Goal: Task Accomplishment & Management: Complete application form

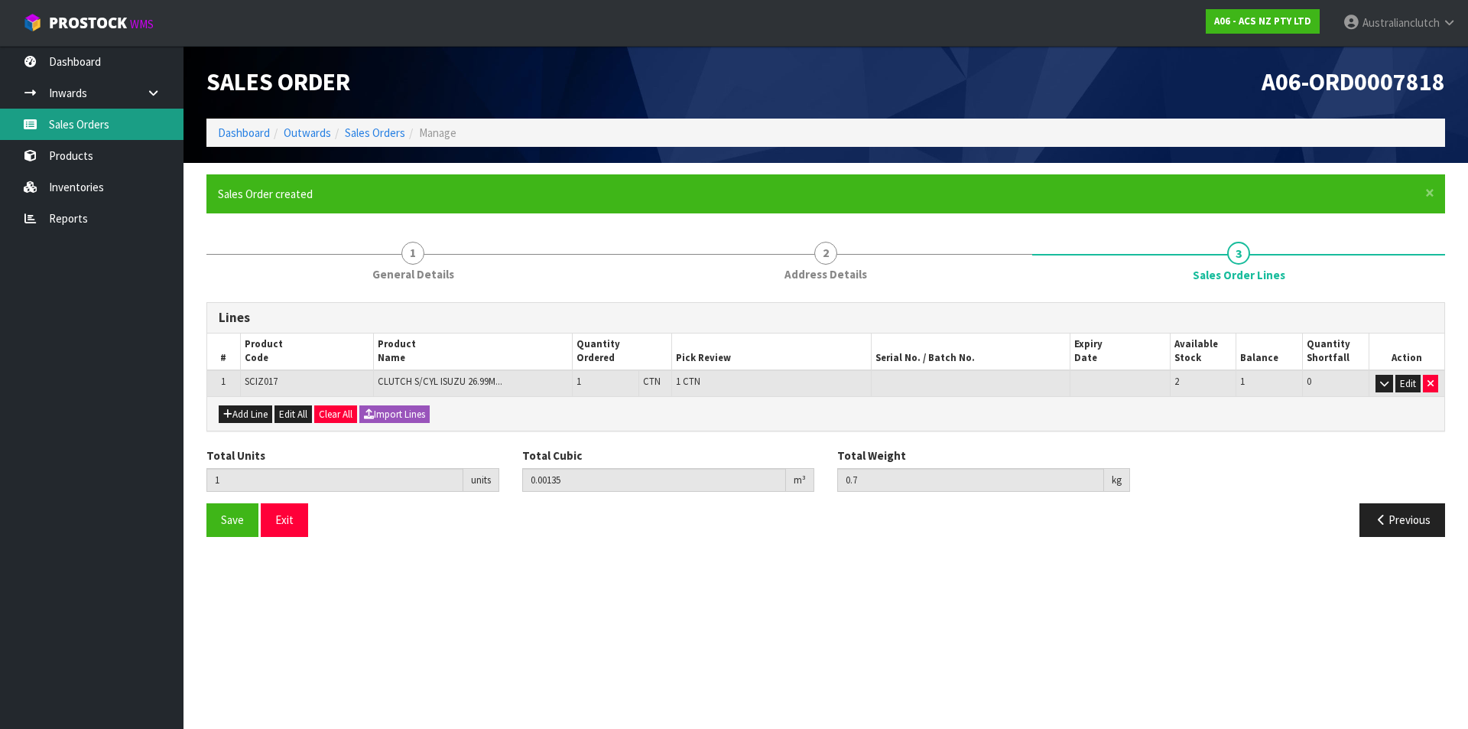
click at [93, 123] on link "Sales Orders" at bounding box center [92, 124] width 184 height 31
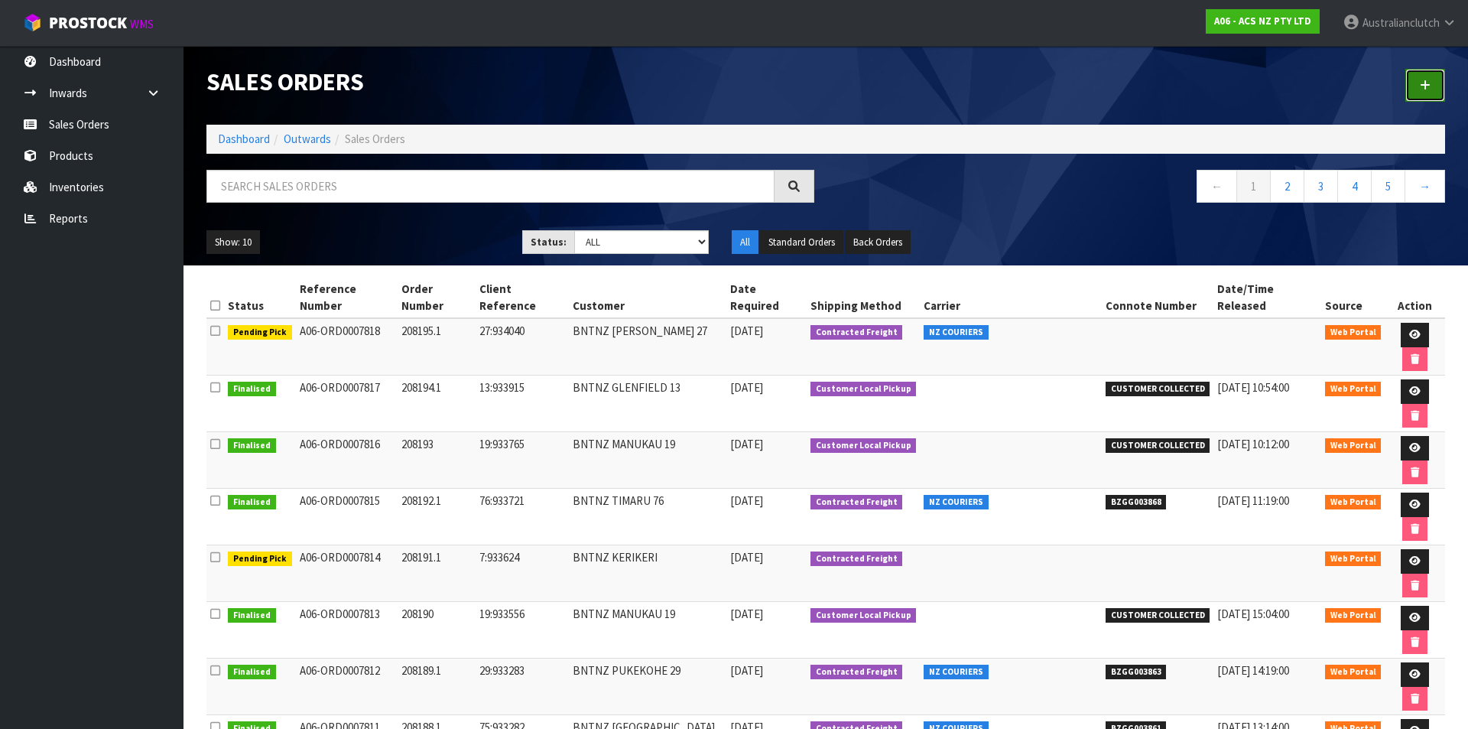
click at [1418, 86] on link at bounding box center [1426, 85] width 40 height 33
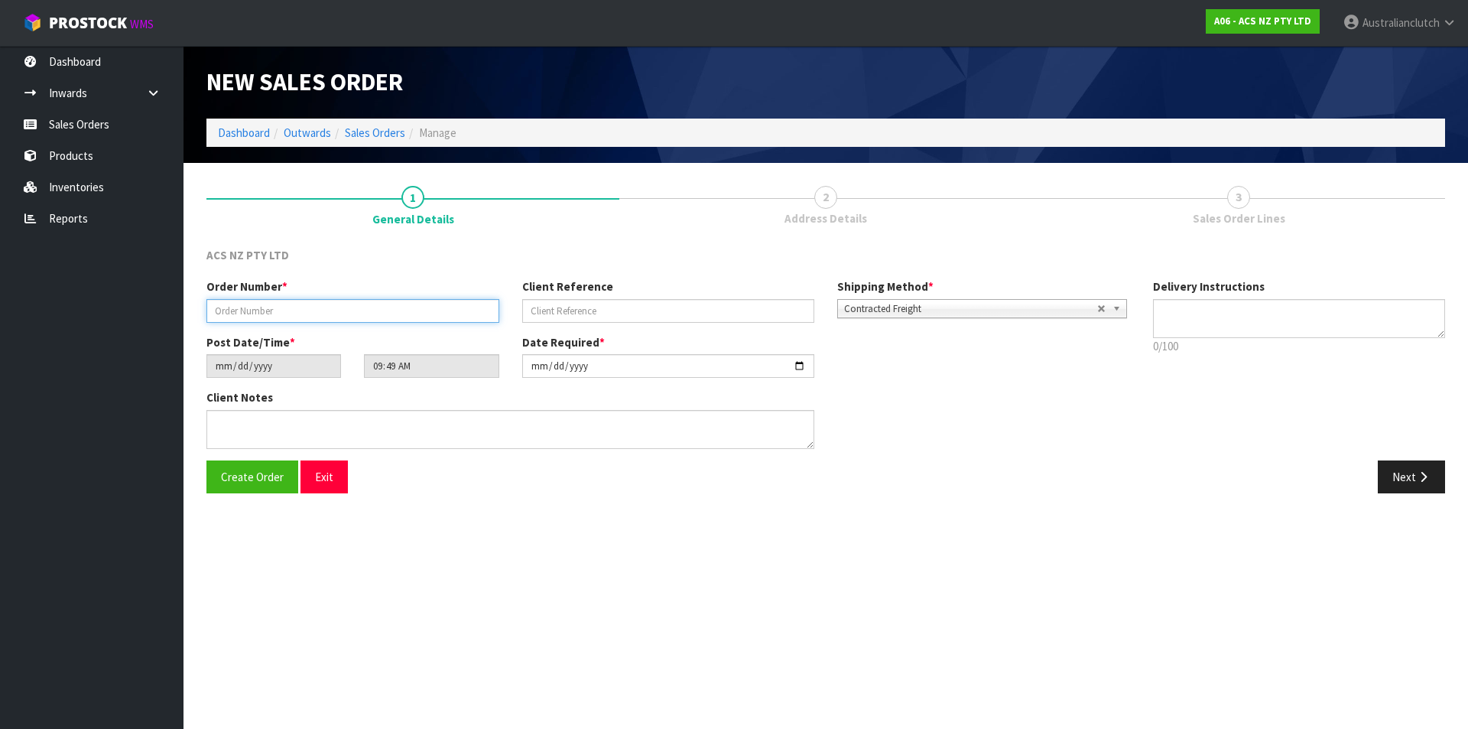
click at [219, 300] on input "text" at bounding box center [352, 311] width 293 height 24
type input "208196.1"
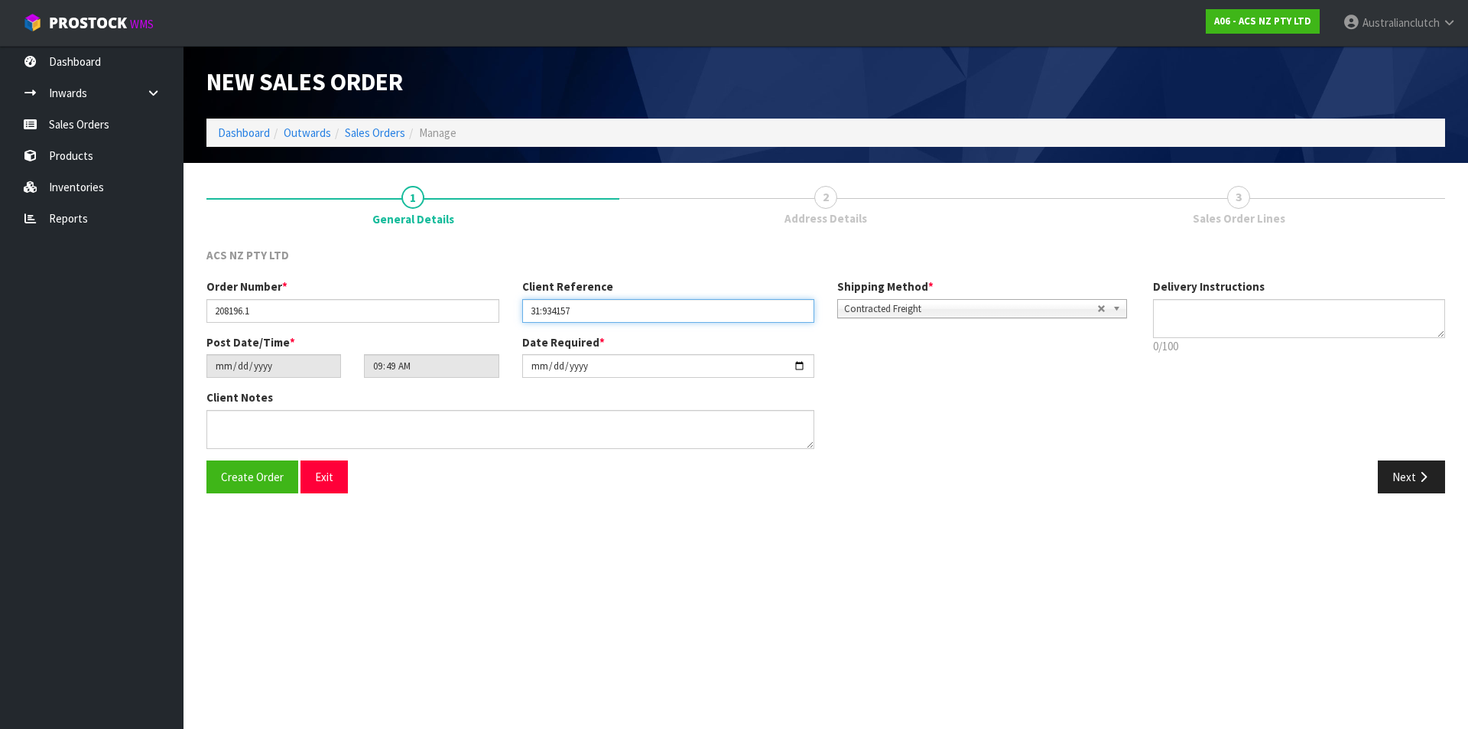
type input "31:934157"
click at [999, 315] on span "Contracted Freight" at bounding box center [970, 309] width 253 height 18
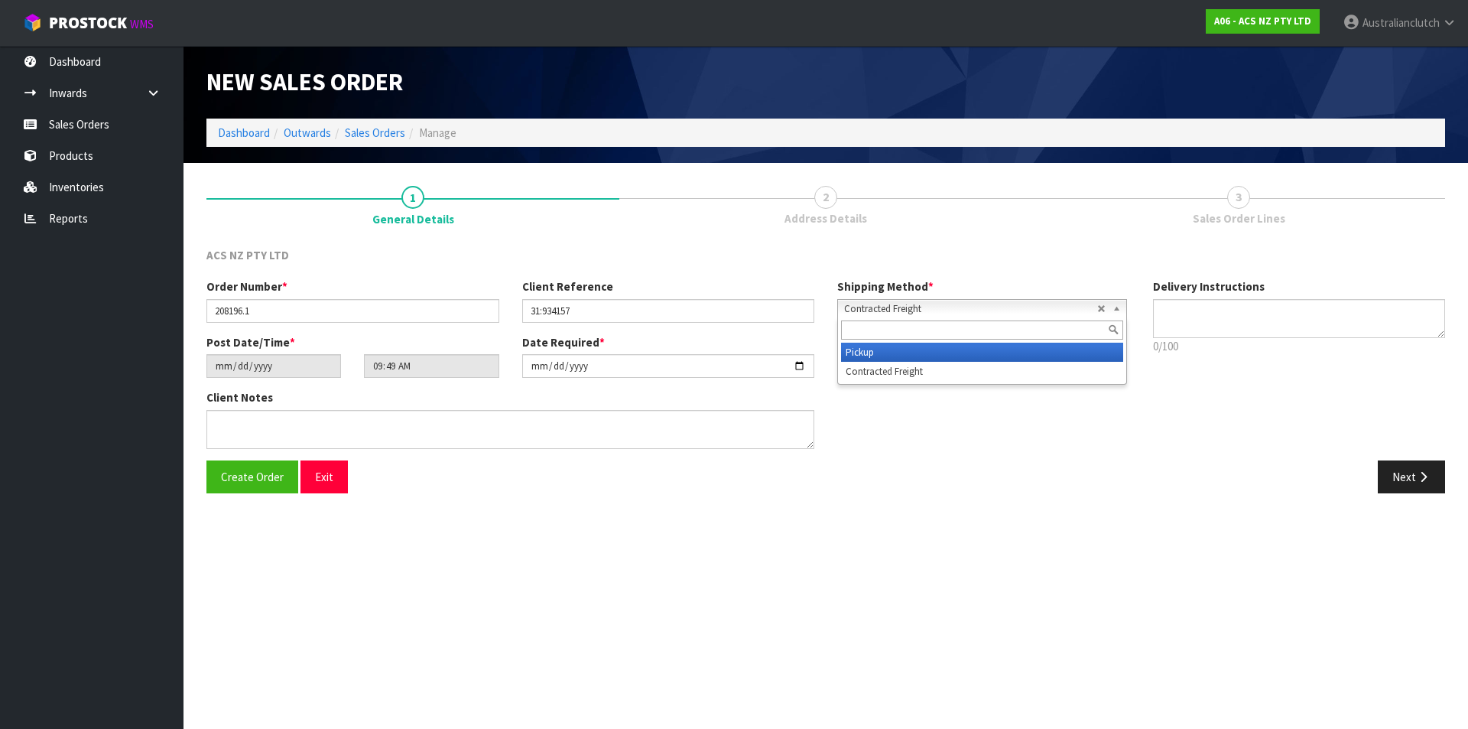
click at [951, 359] on li "Pickup" at bounding box center [982, 352] width 282 height 19
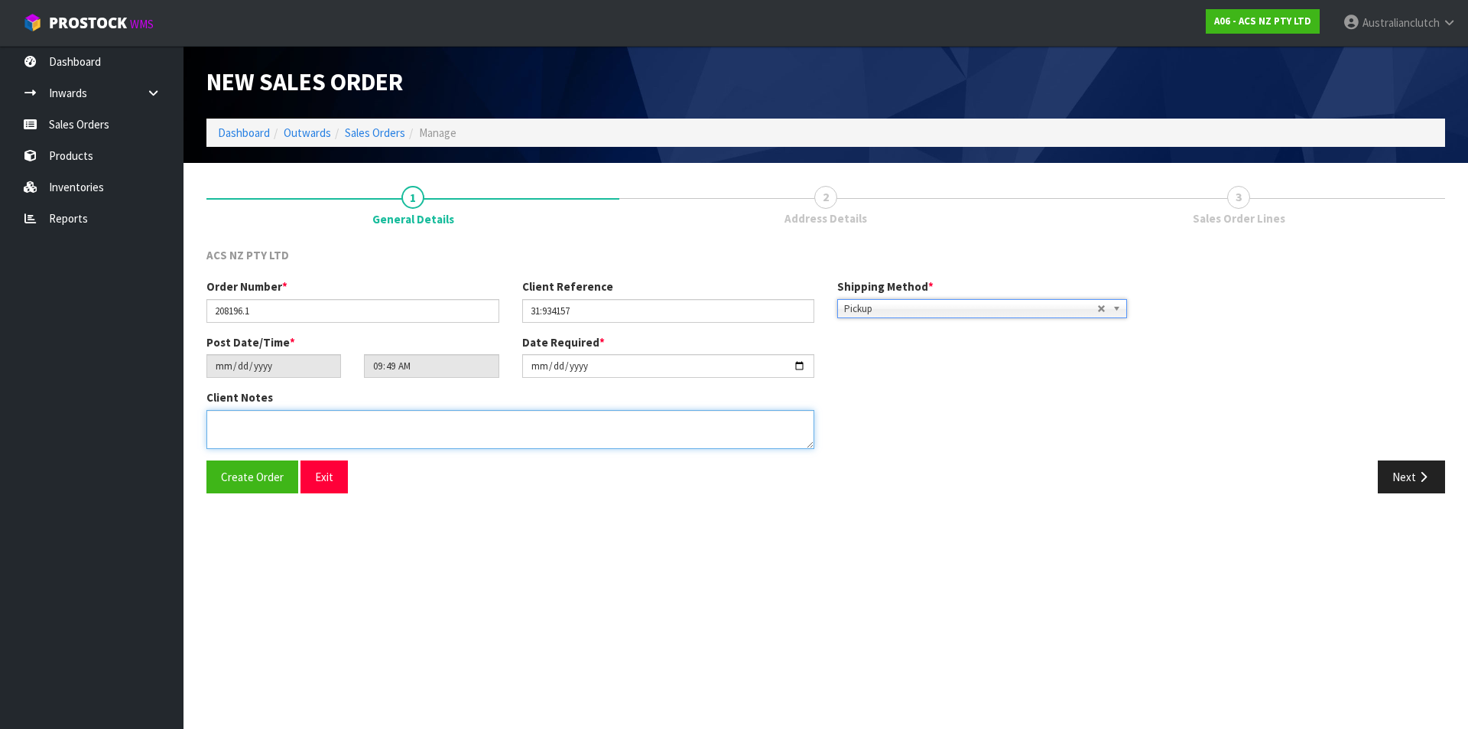
click at [509, 413] on textarea at bounding box center [510, 429] width 608 height 39
type textarea "DEADLINE WILL COLLECT, DIRECT TO CUSTOMER NO PAPERWORK"
click at [1406, 488] on button "Next" at bounding box center [1411, 476] width 67 height 33
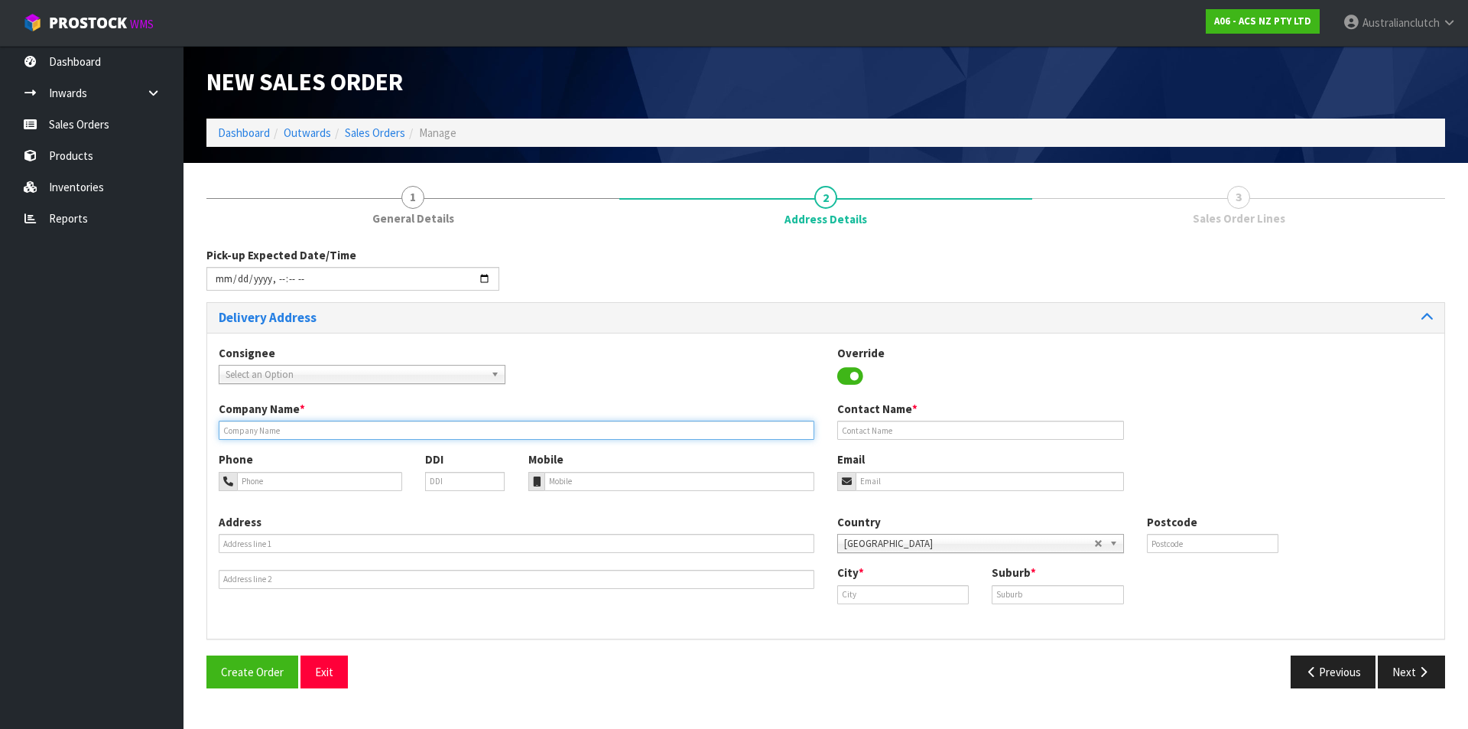
click at [246, 428] on input "text" at bounding box center [517, 430] width 596 height 19
type input "EASTERN BAYS AUOTMOTIVE"
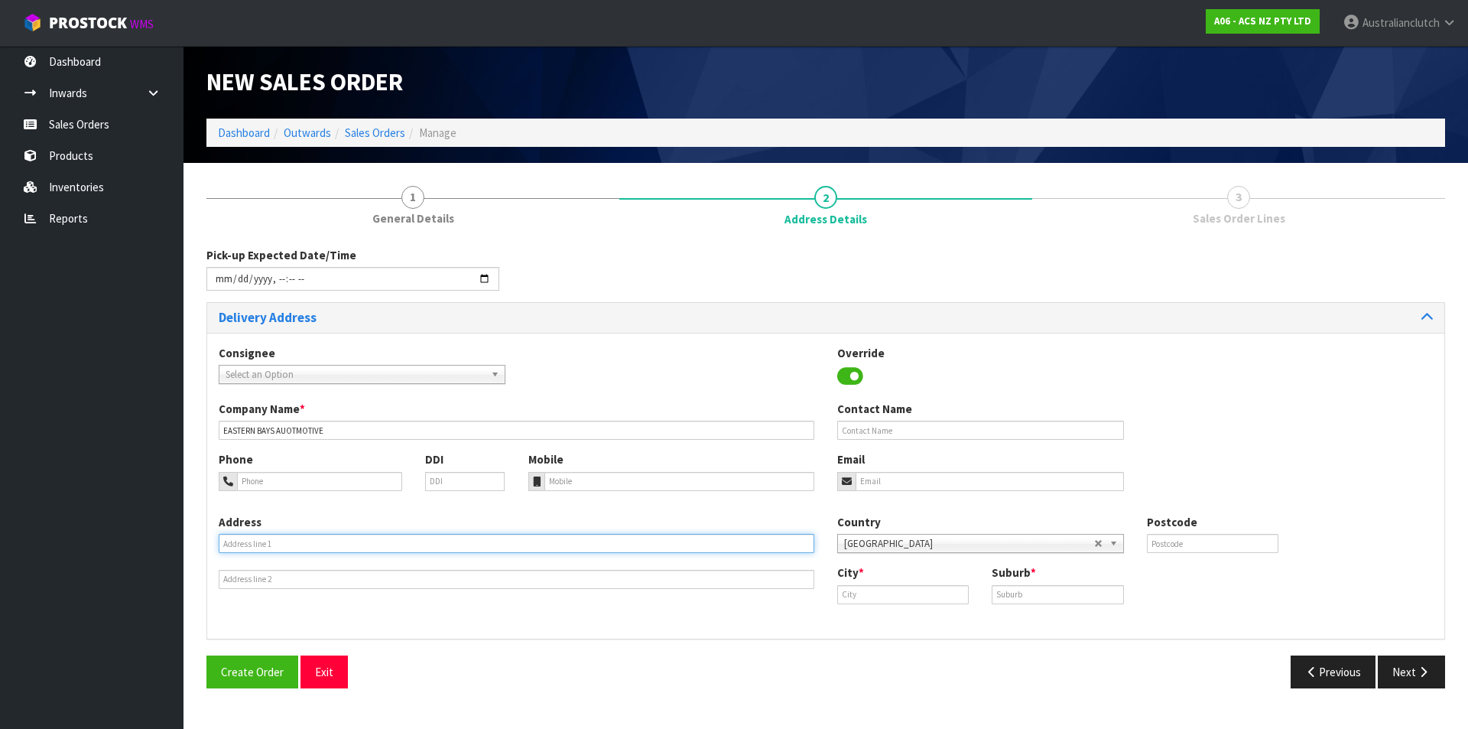
click at [241, 542] on input "text" at bounding box center [517, 543] width 596 height 19
type input "179A APIRANA"
type input "1072"
click at [890, 596] on input "text" at bounding box center [903, 594] width 132 height 19
type input "[GEOGRAPHIC_DATA]"
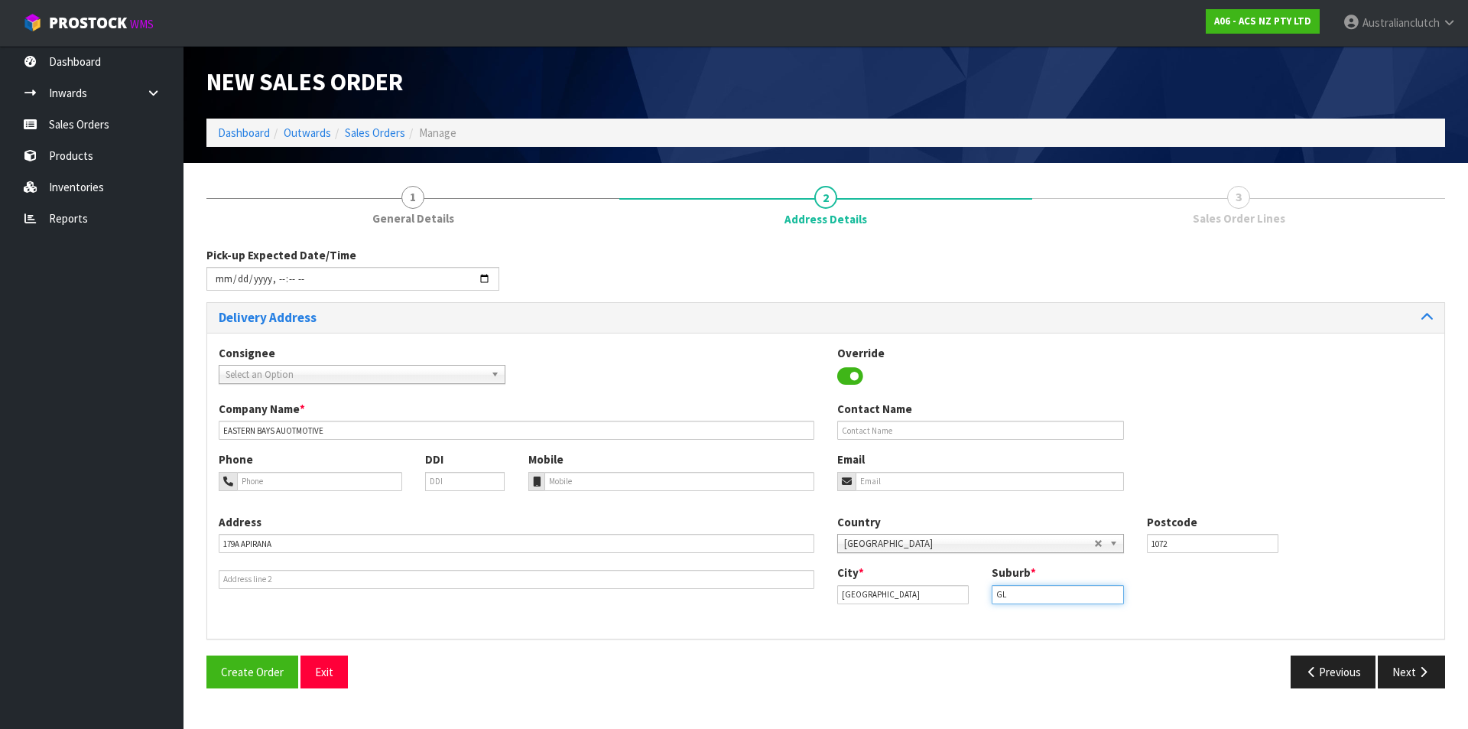
type input "[PERSON_NAME]"
click at [1385, 665] on button "Next" at bounding box center [1411, 671] width 67 height 33
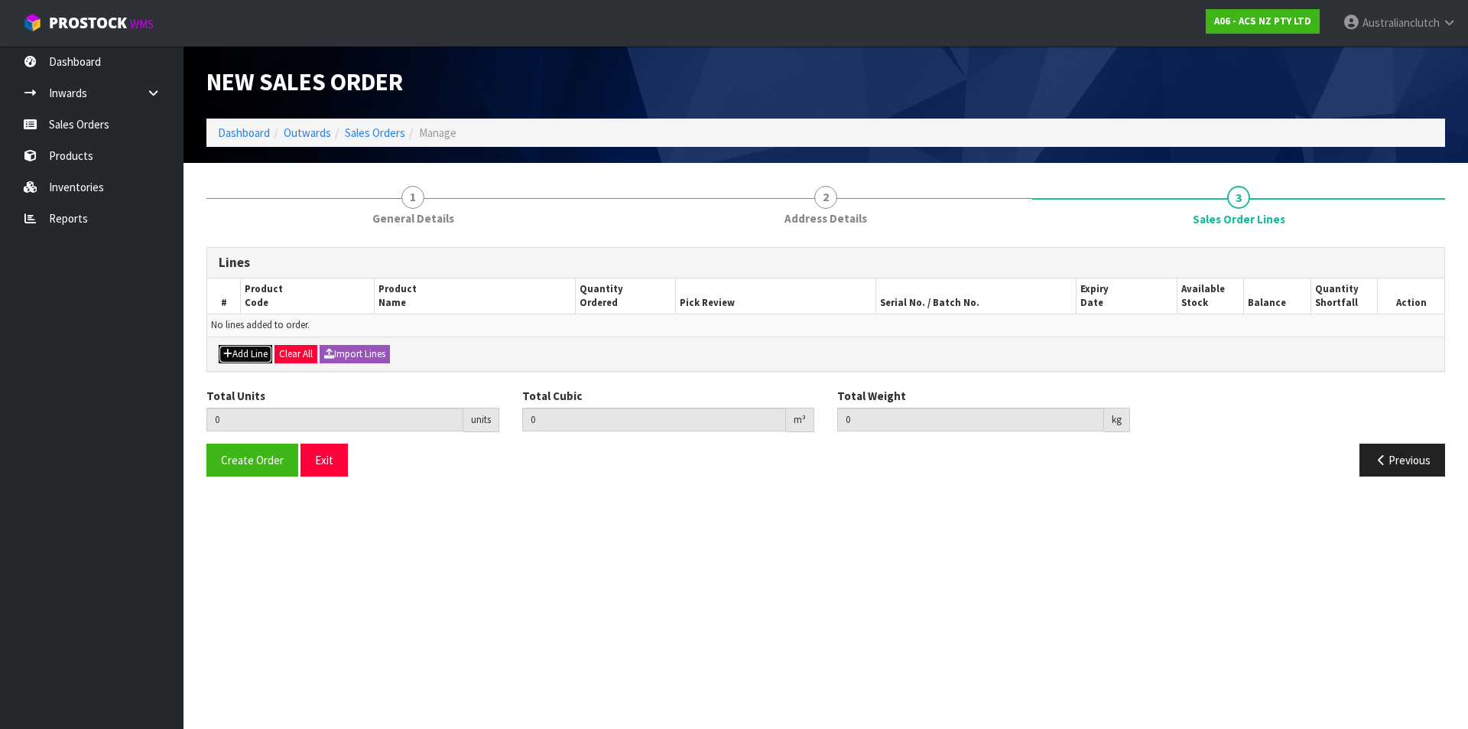
click at [233, 361] on button "Add Line" at bounding box center [246, 354] width 54 height 18
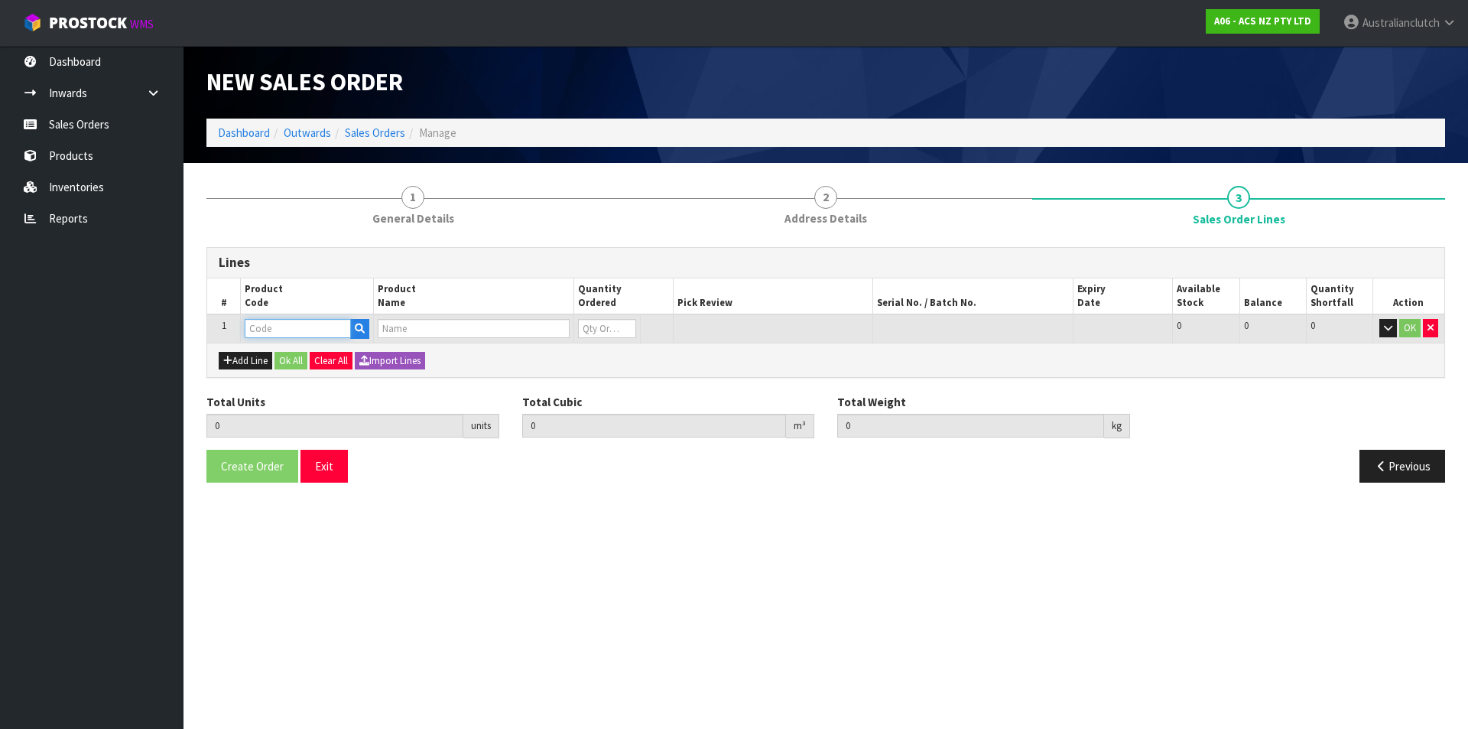
click at [303, 326] on input "text" at bounding box center [298, 328] width 106 height 19
type input "SCPU013"
type input "0.000000"
type input "0.000"
type input "CLUTCH S/CYL PEUGEOT 19.05MM (3/4")"
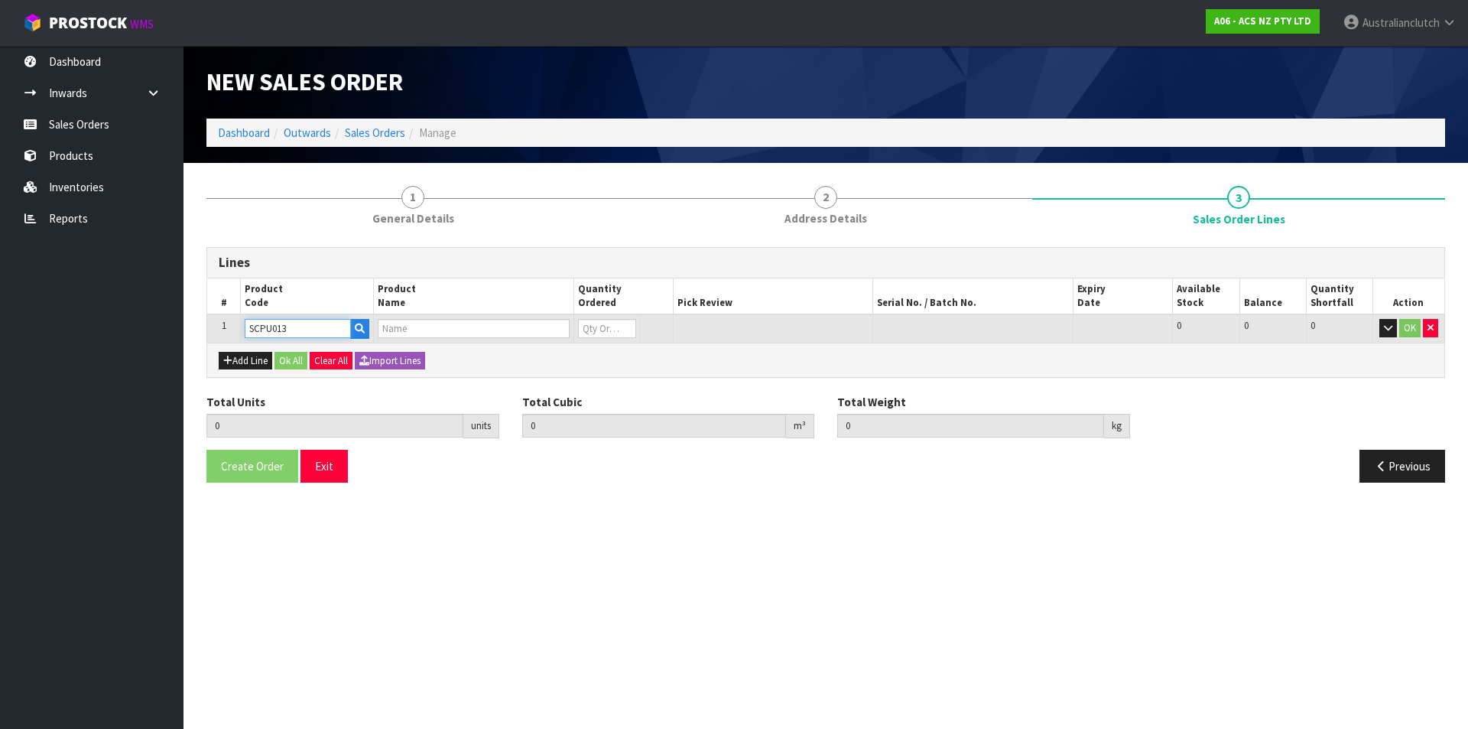
type input "0"
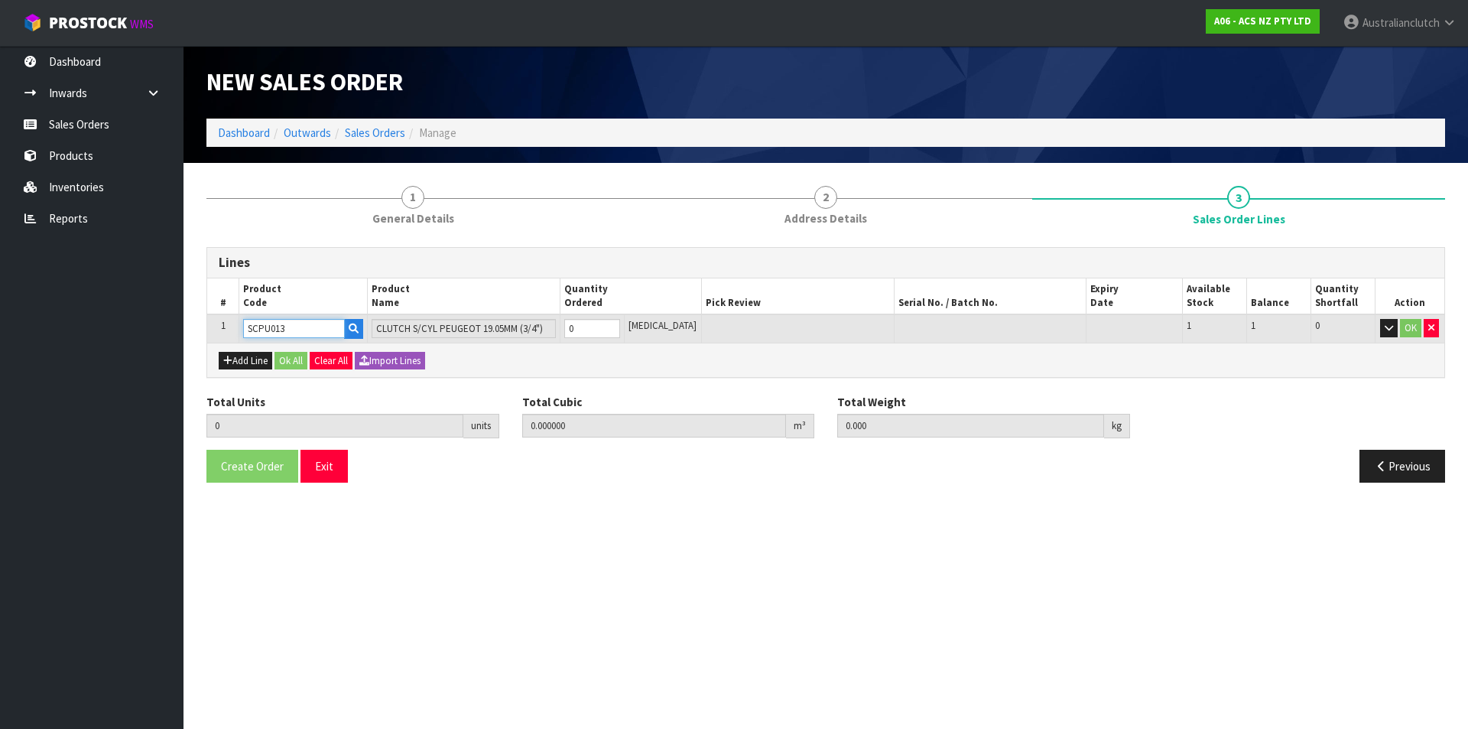
type input "SCPU013"
type input "1"
type input "0.002981"
type input "0.155"
type input "1"
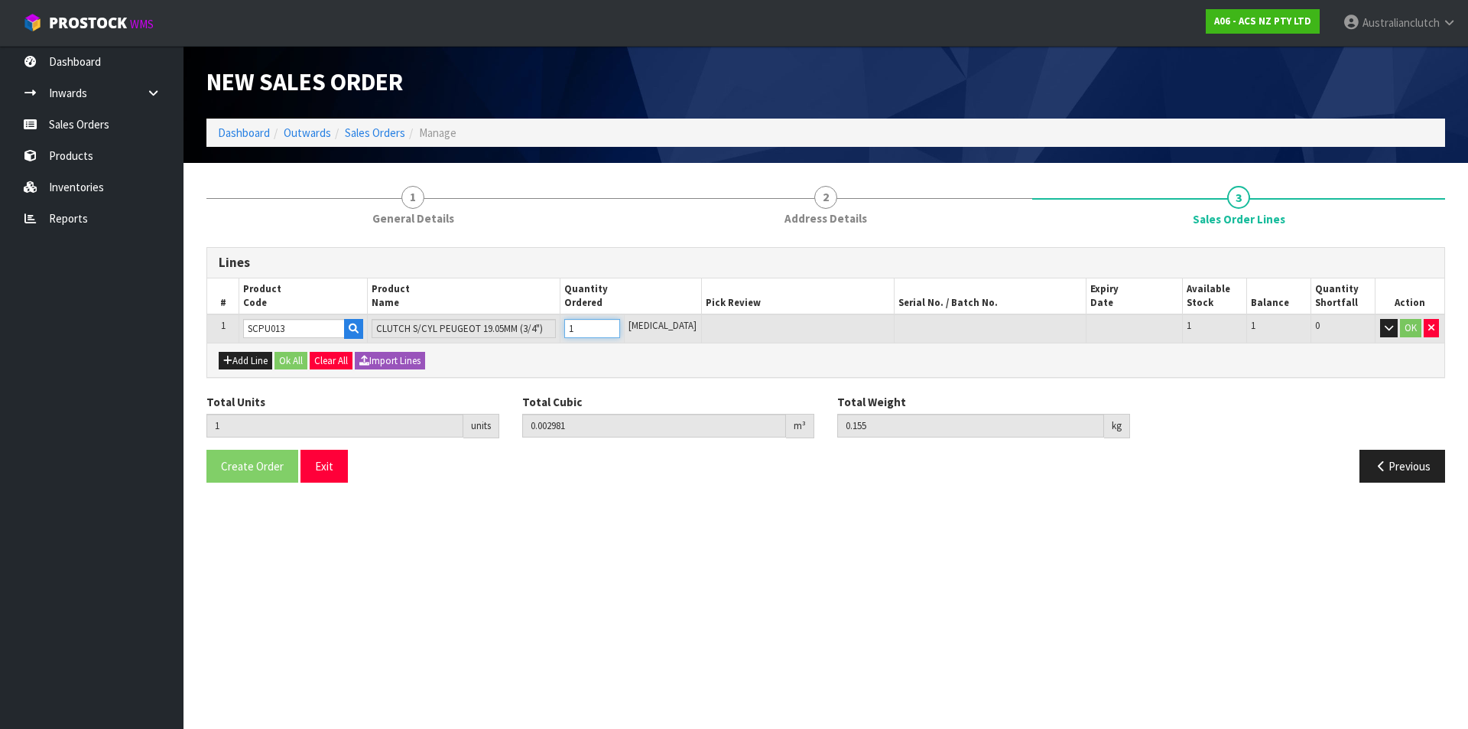
click at [620, 324] on input "1" at bounding box center [592, 328] width 56 height 19
click at [1407, 333] on button "OK" at bounding box center [1410, 328] width 21 height 18
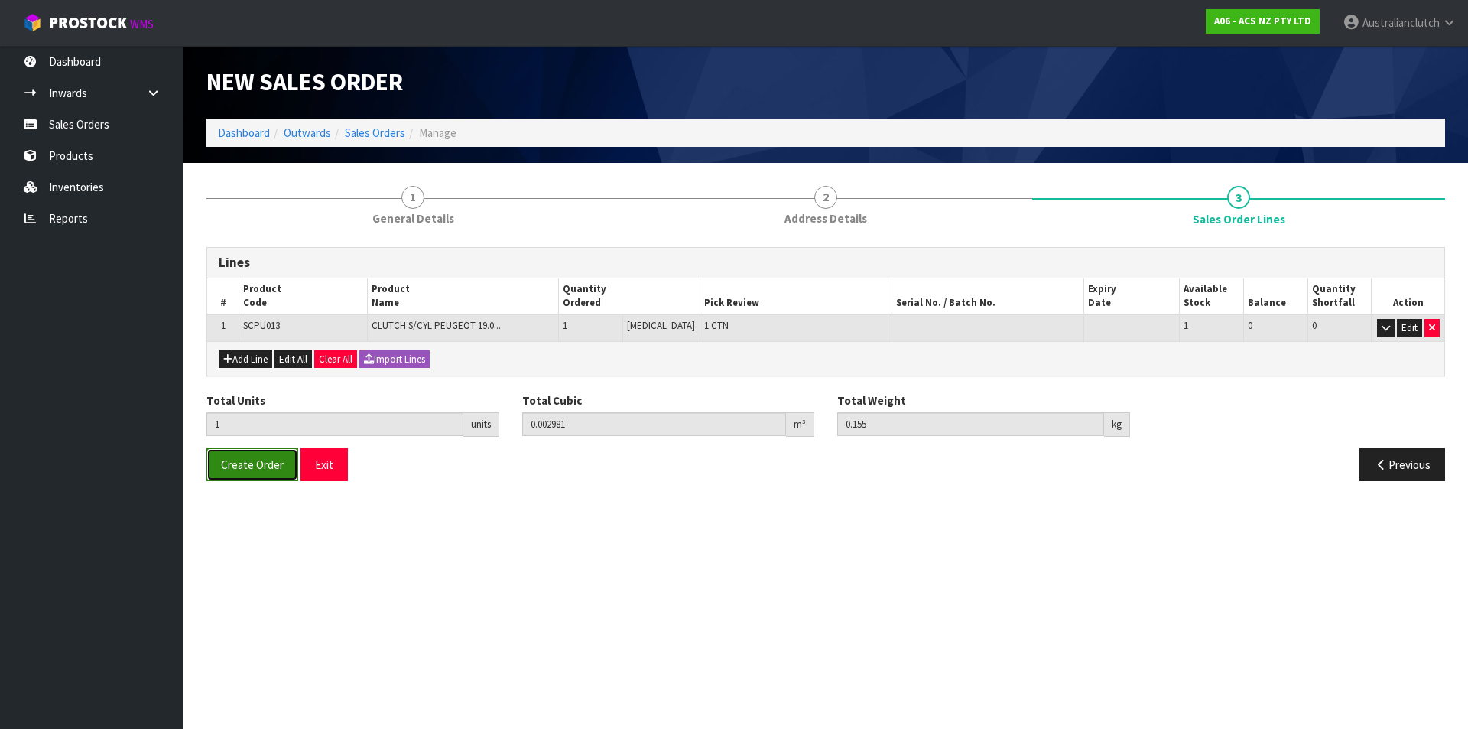
click at [233, 472] on button "Create Order" at bounding box center [252, 464] width 92 height 33
